Goal: Transaction & Acquisition: Purchase product/service

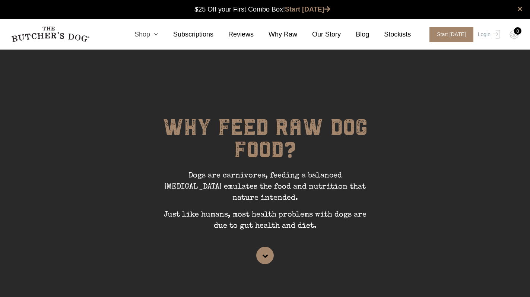
click at [156, 37] on icon at bounding box center [154, 34] width 8 height 7
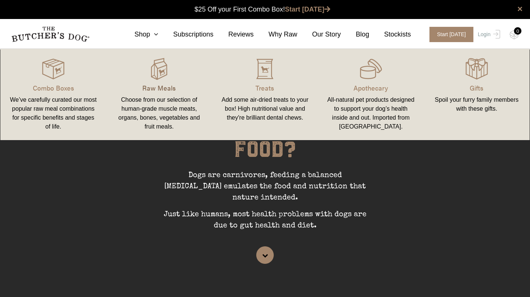
click at [148, 85] on p "Raw Meals" at bounding box center [159, 88] width 88 height 10
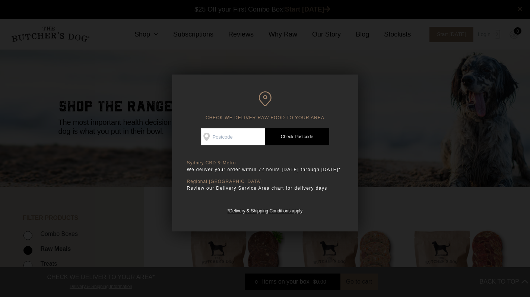
scroll to position [0, 0]
click at [383, 82] on div at bounding box center [265, 148] width 530 height 297
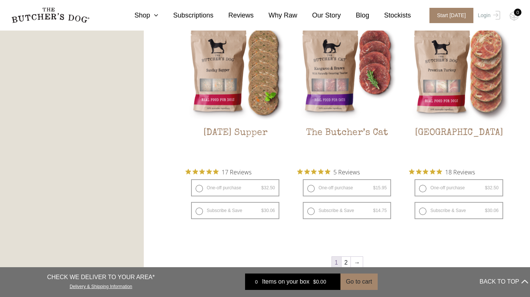
scroll to position [900, 0]
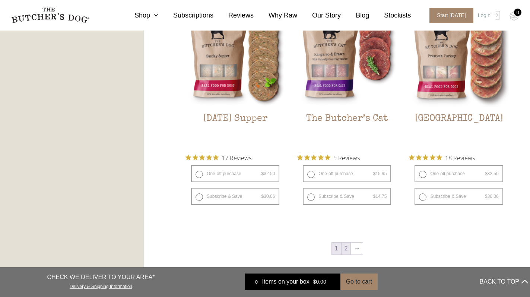
click at [348, 248] on link "2" at bounding box center [346, 249] width 9 height 12
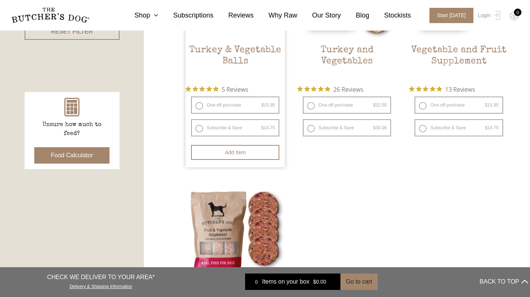
scroll to position [561, 0]
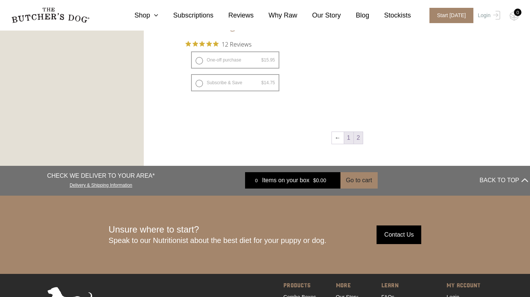
click at [348, 135] on link "1" at bounding box center [348, 138] width 9 height 12
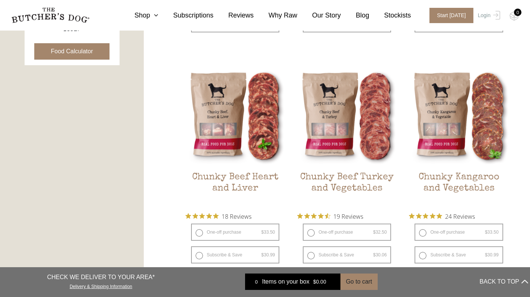
scroll to position [389, 0]
